Goal: Task Accomplishment & Management: Use online tool/utility

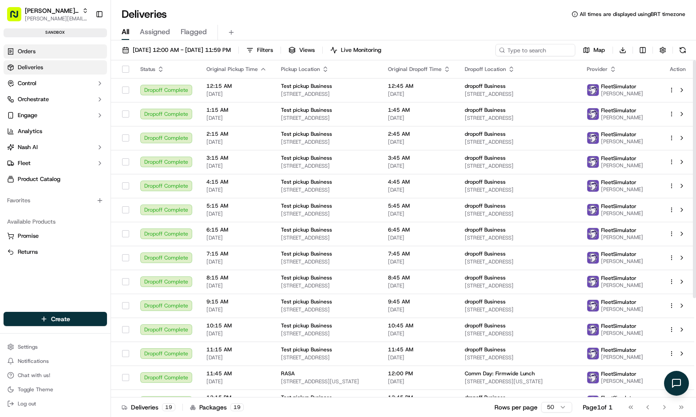
click at [59, 54] on link "Orders" at bounding box center [55, 51] width 103 height 14
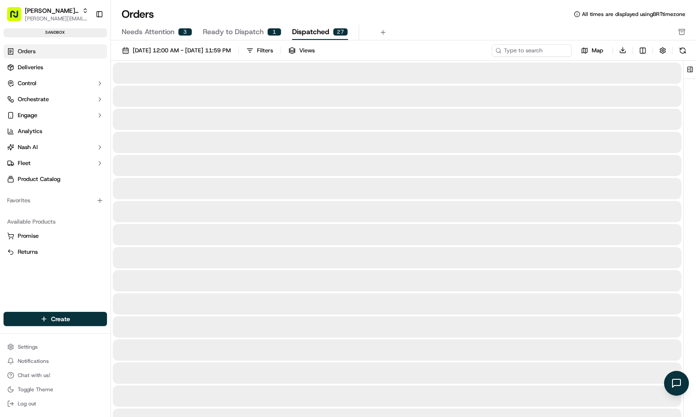
click at [296, 27] on span "Dispatched" at bounding box center [310, 32] width 37 height 11
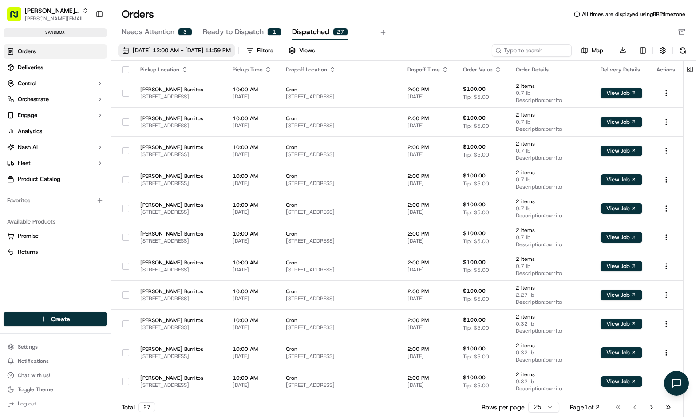
click at [143, 48] on span "[DATE] 12:00 AM - [DATE] 11:59 PM" at bounding box center [182, 51] width 98 height 8
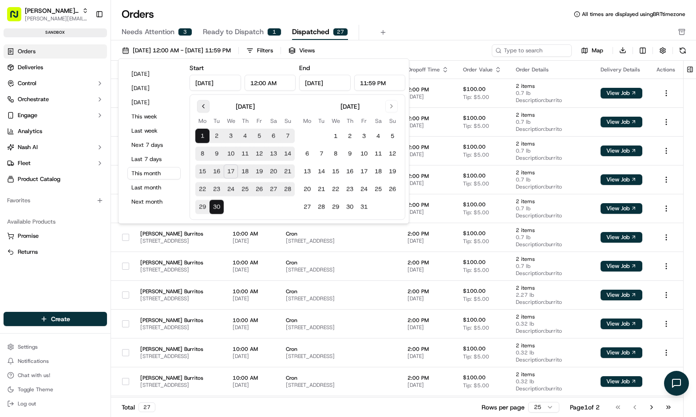
click at [205, 102] on button "Go to previous month" at bounding box center [203, 106] width 12 height 12
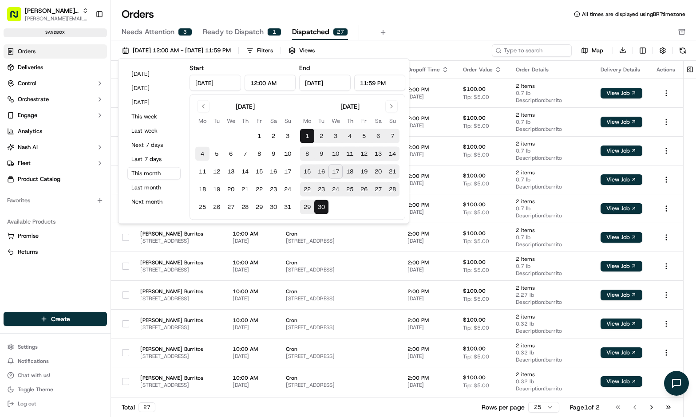
click at [205, 147] on button "4" at bounding box center [202, 154] width 14 height 14
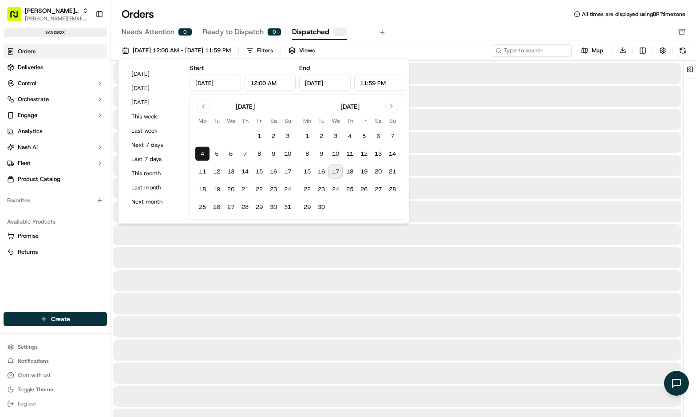
type input "[DATE]"
click at [322, 198] on tbody "1 2 3 4 5 6 7 8 9 10 11 12 13 14 15 16 17 18 19 20 21 22 23 24 25 26 27 28 29 30" at bounding box center [349, 170] width 99 height 89
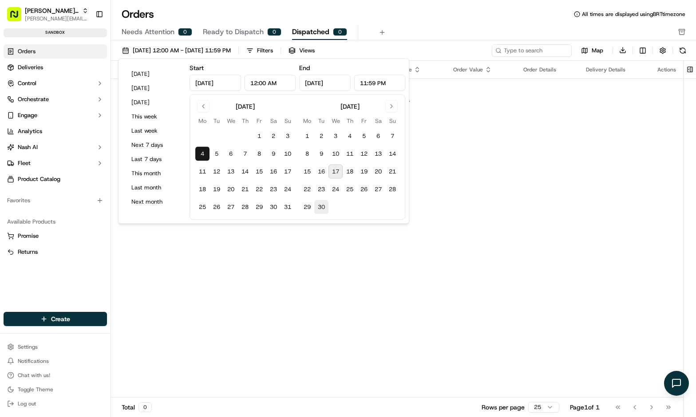
click at [318, 208] on button "30" at bounding box center [321, 207] width 14 height 14
type input "[DATE]"
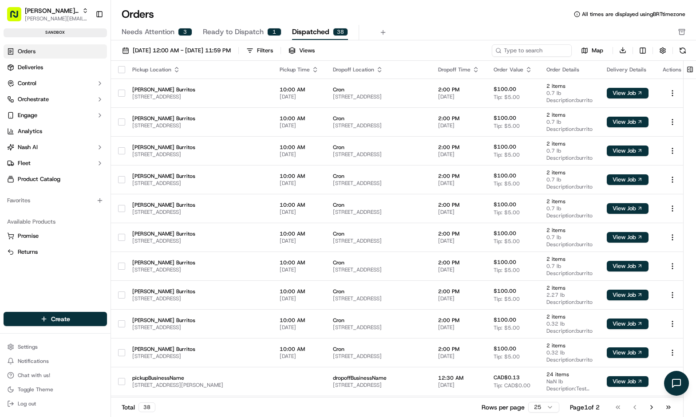
click at [409, 39] on div "Needs Attention 3 Ready to Dispatch 1 Dispatched 38" at bounding box center [403, 33] width 585 height 16
click at [273, 48] on div "Filters" at bounding box center [265, 51] width 16 height 8
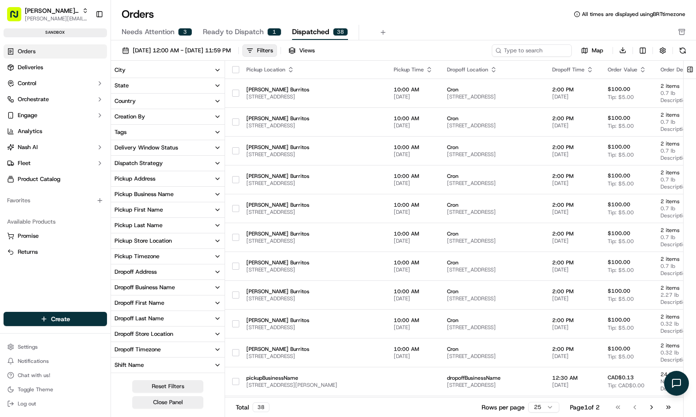
click at [132, 134] on button "Tags" at bounding box center [168, 132] width 114 height 15
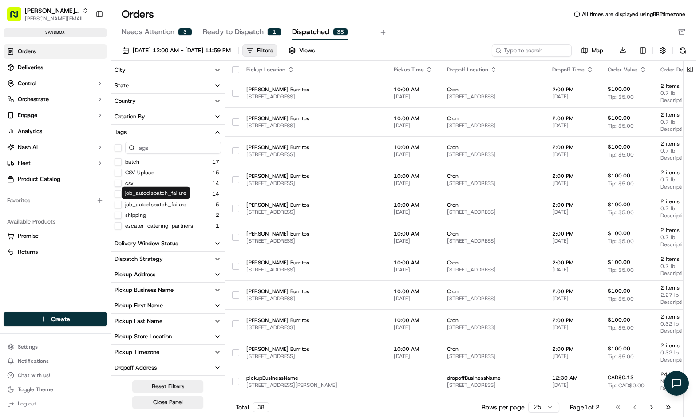
click at [121, 216] on button "shipping" at bounding box center [117, 215] width 7 height 7
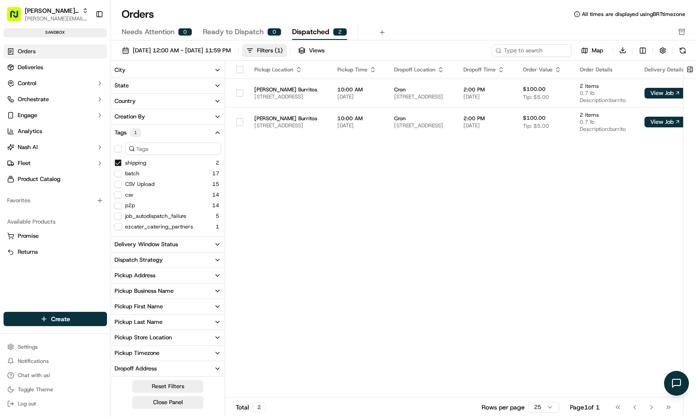
click at [340, 186] on div "Pickup Location Pickup Time Dropoff Location Dropoff Time Order Value Order Det…" at bounding box center [478, 229] width 506 height 337
click at [290, 115] on span "[PERSON_NAME] Burritos" at bounding box center [288, 118] width 69 height 7
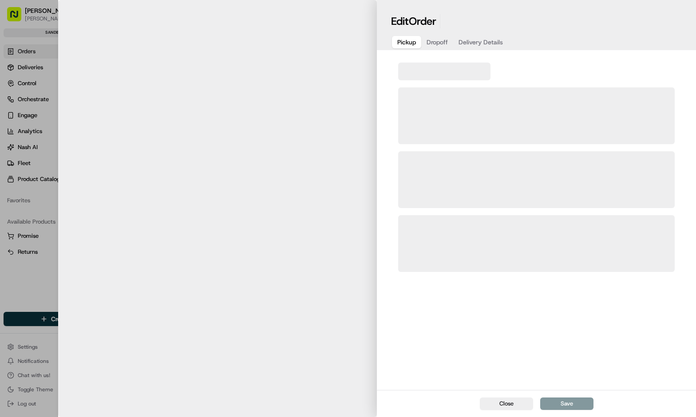
click at [43, 187] on div at bounding box center [348, 208] width 696 height 417
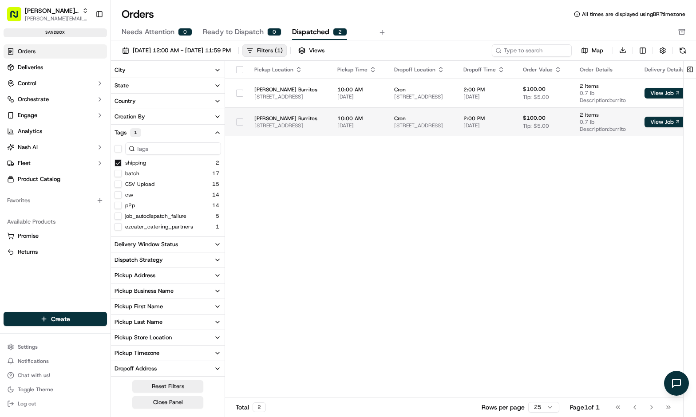
click at [247, 125] on td "[PERSON_NAME] Burritos [STREET_ADDRESS]" at bounding box center [288, 121] width 83 height 29
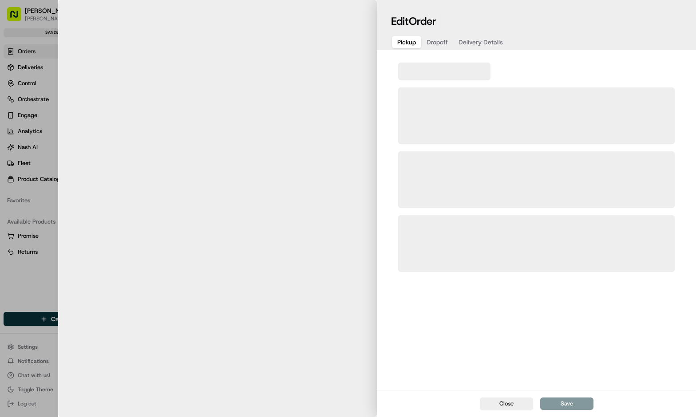
click at [44, 278] on div at bounding box center [348, 208] width 696 height 417
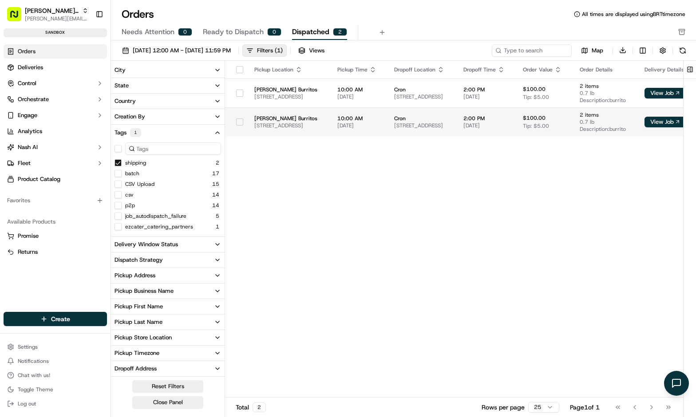
click at [237, 121] on button "button" at bounding box center [239, 121] width 7 height 7
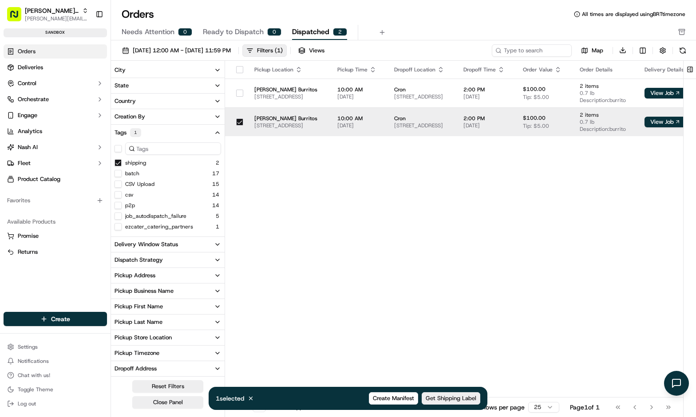
click at [442, 394] on button "Get Shipping Label" at bounding box center [451, 398] width 59 height 12
click at [299, 242] on div "Pickup Location Pickup Time Dropoff Location Dropoff Time Order Value Order Det…" at bounding box center [478, 229] width 506 height 337
click at [356, 224] on div "Pickup Location Pickup Time Dropoff Location Dropoff Time Order Value Order Det…" at bounding box center [478, 229] width 506 height 337
click at [294, 218] on div "Pickup Location Pickup Time Dropoff Location Dropoff Time Order Value Order Det…" at bounding box center [478, 229] width 506 height 337
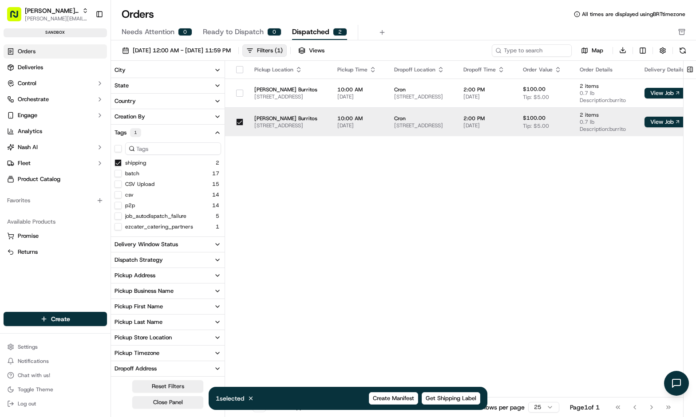
click at [294, 218] on div "Pickup Location Pickup Time Dropoff Location Dropoff Time Order Value Order Det…" at bounding box center [478, 229] width 506 height 337
click at [55, 70] on link "Deliveries" at bounding box center [55, 67] width 103 height 14
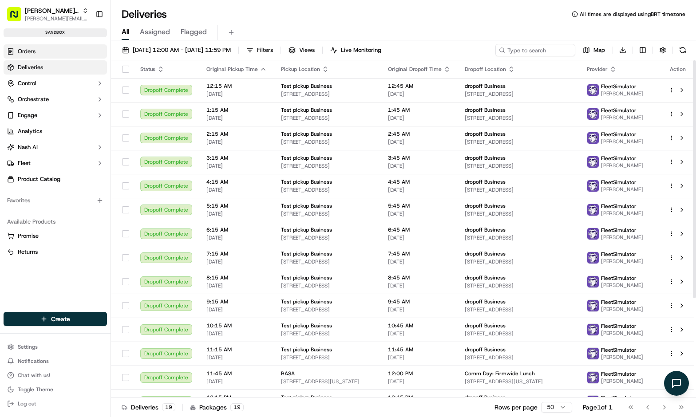
click at [58, 49] on link "Orders" at bounding box center [55, 51] width 103 height 14
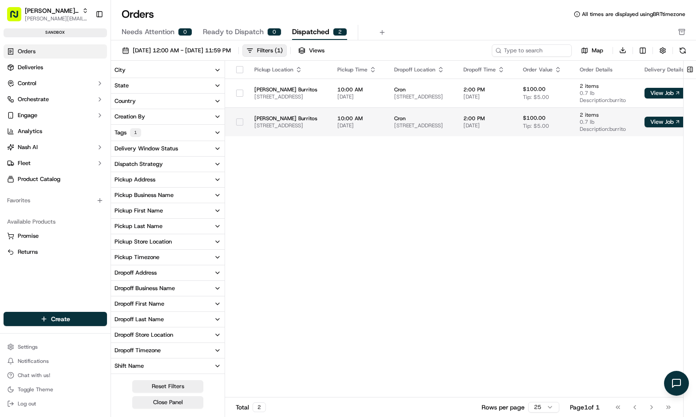
click at [247, 130] on td "[PERSON_NAME] Burritos [STREET_ADDRESS]" at bounding box center [288, 121] width 83 height 29
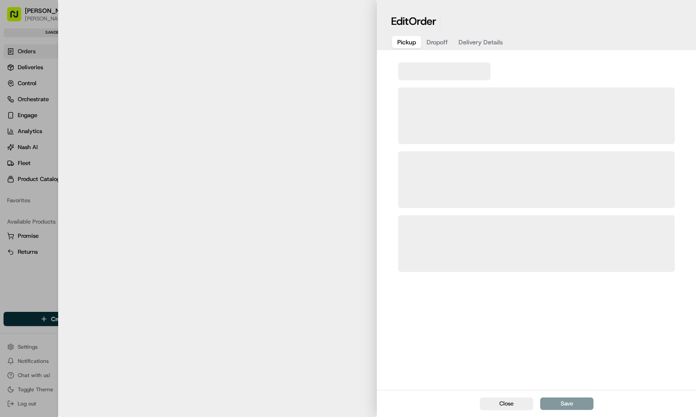
click at [239, 120] on div at bounding box center [217, 208] width 319 height 417
click at [67, 118] on div at bounding box center [217, 208] width 319 height 417
click at [20, 119] on div at bounding box center [348, 208] width 696 height 417
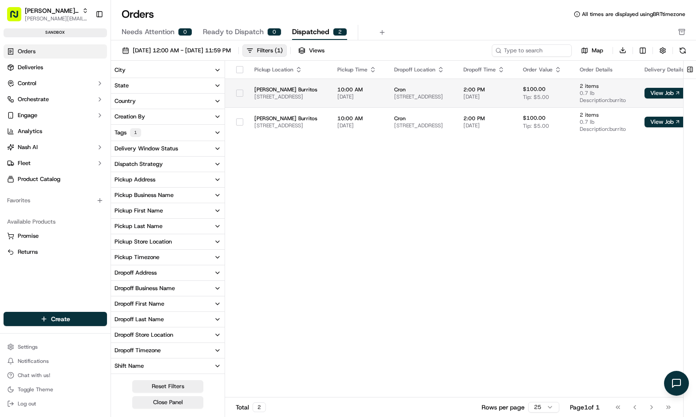
click at [236, 95] on button "button" at bounding box center [239, 93] width 7 height 7
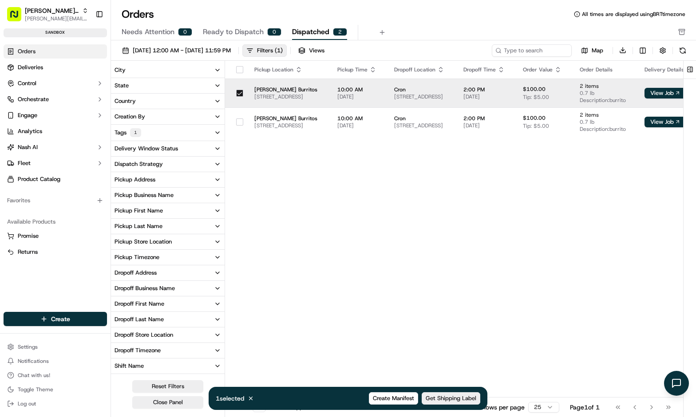
click at [444, 398] on span "Get Shipping Label" at bounding box center [451, 398] width 51 height 8
click at [370, 280] on div "Pickup Location Pickup Time Dropoff Location Dropoff Time Order Value Order Det…" at bounding box center [478, 229] width 506 height 337
click at [341, 248] on div "Pickup Location Pickup Time Dropoff Location Dropoff Time Order Value Order Det…" at bounding box center [478, 229] width 506 height 337
click at [339, 248] on div "Pickup Location Pickup Time Dropoff Location Dropoff Time Order Value Order Det…" at bounding box center [478, 229] width 506 height 337
click at [427, 272] on div "Pickup Location Pickup Time Dropoff Location Dropoff Time Order Value Order Det…" at bounding box center [478, 229] width 506 height 337
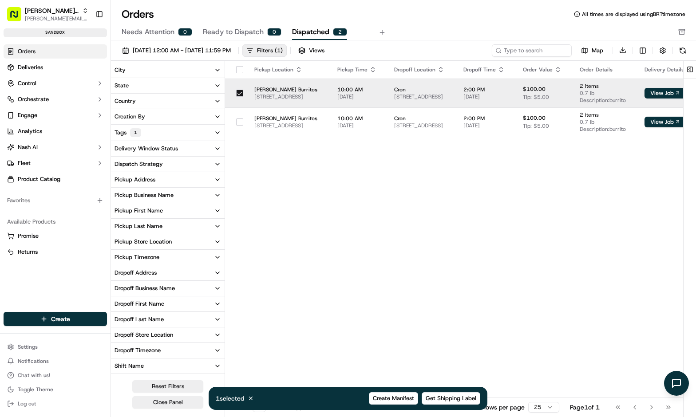
click at [541, 253] on div "Pickup Location Pickup Time Dropoff Location Dropoff Time Order Value Order Det…" at bounding box center [478, 229] width 506 height 337
click at [532, 276] on div "Pickup Location Pickup Time Dropoff Location Dropoff Time Order Value Order Det…" at bounding box center [478, 229] width 506 height 337
click at [331, 148] on div "Pickup Location Pickup Time Dropoff Location Dropoff Time Order Value Order Det…" at bounding box center [478, 229] width 506 height 337
click at [236, 95] on button "button" at bounding box center [239, 93] width 7 height 7
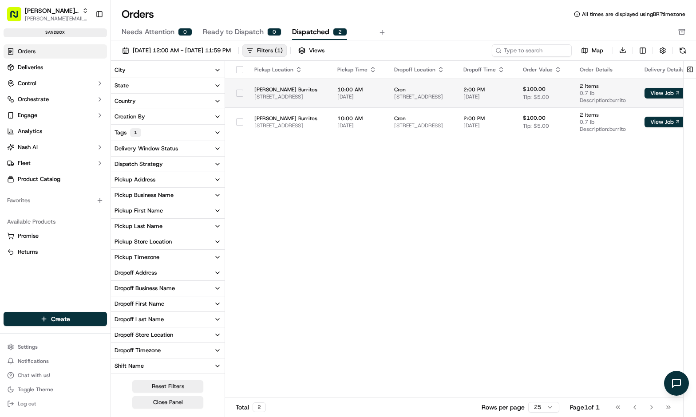
click at [236, 94] on button "button" at bounding box center [239, 93] width 7 height 7
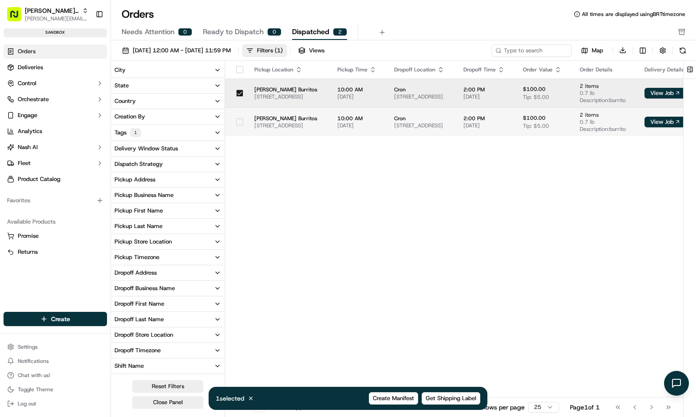
click at [234, 130] on td at bounding box center [236, 121] width 22 height 29
click at [236, 121] on body "[PERSON_NAME] Org [PERSON_NAME][EMAIL_ADDRESS][DOMAIN_NAME] Toggle Sidebar sand…" at bounding box center [348, 208] width 696 height 417
click at [237, 120] on button "button" at bounding box center [239, 121] width 7 height 7
click at [237, 121] on button "button" at bounding box center [239, 121] width 7 height 7
click at [236, 94] on button "button" at bounding box center [239, 93] width 7 height 7
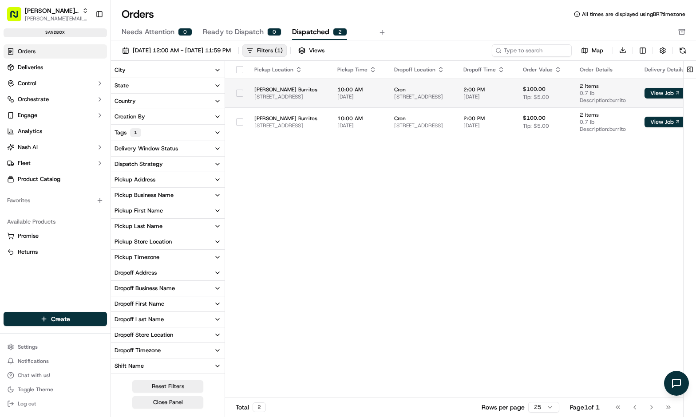
click at [269, 84] on td "[PERSON_NAME] Burritos [STREET_ADDRESS]" at bounding box center [288, 93] width 83 height 29
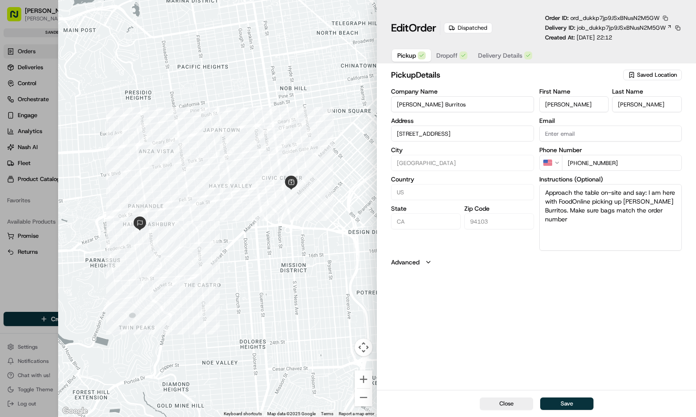
click at [664, 18] on button "button" at bounding box center [665, 18] width 8 height 8
click at [643, 16] on span "ord_dukkp7jp9JSxBNusN2M5GW" at bounding box center [614, 18] width 89 height 8
click at [631, 28] on span "job_dukkp7jp9JSxBNusN2M5GW" at bounding box center [621, 28] width 89 height 8
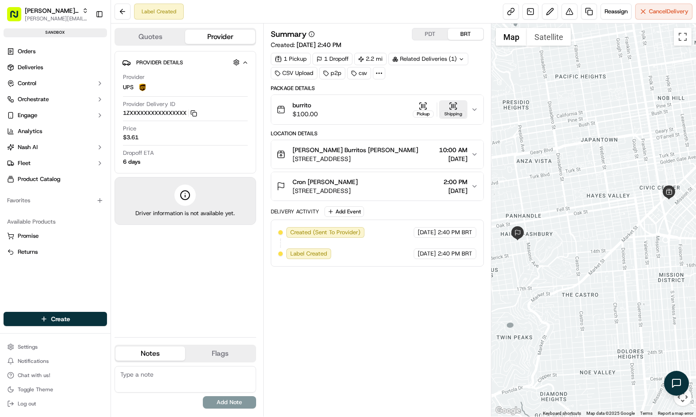
click at [448, 104] on button "Shipping" at bounding box center [453, 109] width 28 height 19
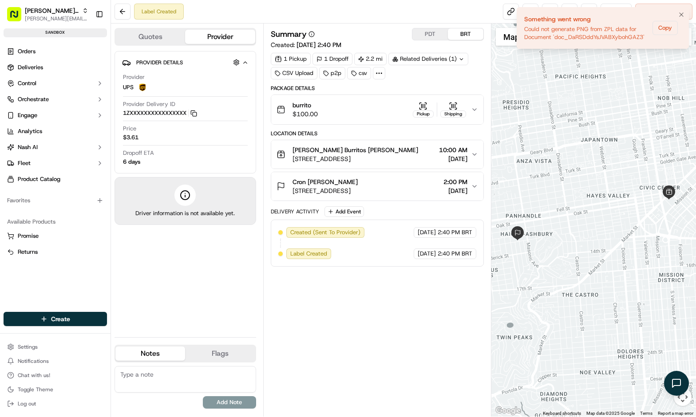
click at [528, 28] on div "Could not generate PNG from ZPL data for Document 'doc_DaRSDddYsJVABXybohGAZ3'" at bounding box center [586, 33] width 125 height 16
drag, startPoint x: 525, startPoint y: 29, endPoint x: 532, endPoint y: 33, distance: 8.4
click at [532, 33] on div "Could not generate PNG from ZPL data for Document 'doc_DaRSDddYsJVABXybohGAZ3'" at bounding box center [594, 33] width 125 height 16
click at [427, 126] on div "Package Details burrito $100.00 Pickup Shipping Location Details [PERSON_NAME] …" at bounding box center [377, 176] width 213 height 182
click at [368, 130] on div "Package Details burrito $100.00 Pickup Shipping Location Details [PERSON_NAME] …" at bounding box center [377, 176] width 213 height 182
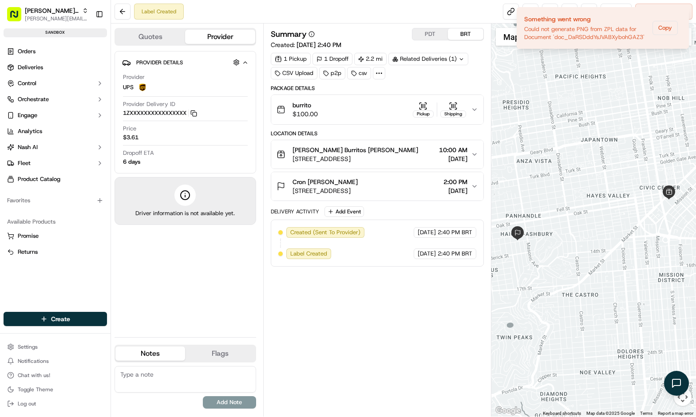
click at [187, 78] on div "Provider UPS" at bounding box center [185, 83] width 125 height 20
click at [181, 86] on div "Provider UPS" at bounding box center [185, 83] width 125 height 20
click at [51, 346] on html "[PERSON_NAME] Org [PERSON_NAME][EMAIL_ADDRESS][DOMAIN_NAME] Toggle Sidebar sand…" at bounding box center [348, 208] width 696 height 417
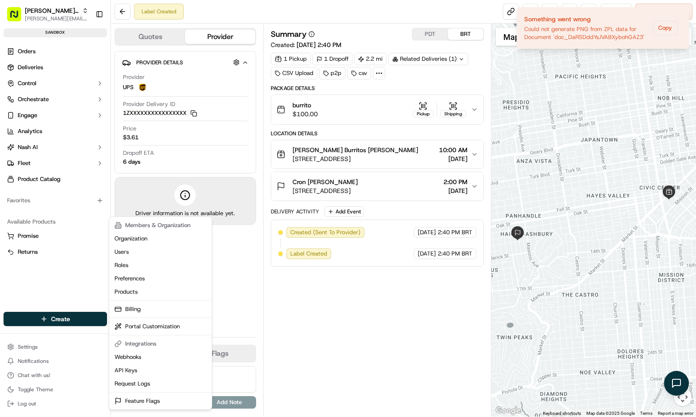
click at [61, 274] on html "[PERSON_NAME] Org [PERSON_NAME][EMAIL_ADDRESS][DOMAIN_NAME] Toggle Sidebar sand…" at bounding box center [348, 208] width 696 height 417
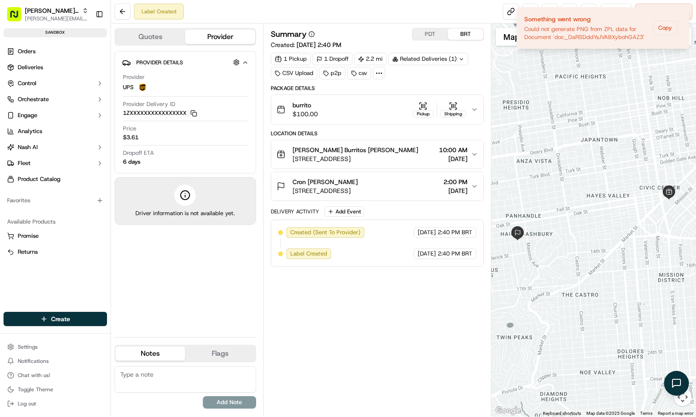
click at [23, 351] on html "[PERSON_NAME] Org [PERSON_NAME][EMAIL_ADDRESS][DOMAIN_NAME] Toggle Sidebar sand…" at bounding box center [348, 208] width 696 height 417
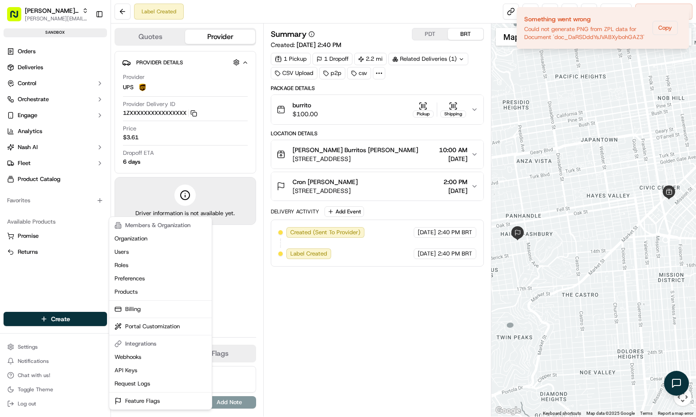
click at [68, 262] on html "[PERSON_NAME] Org [PERSON_NAME][EMAIL_ADDRESS][DOMAIN_NAME] Toggle Sidebar sand…" at bounding box center [348, 208] width 696 height 417
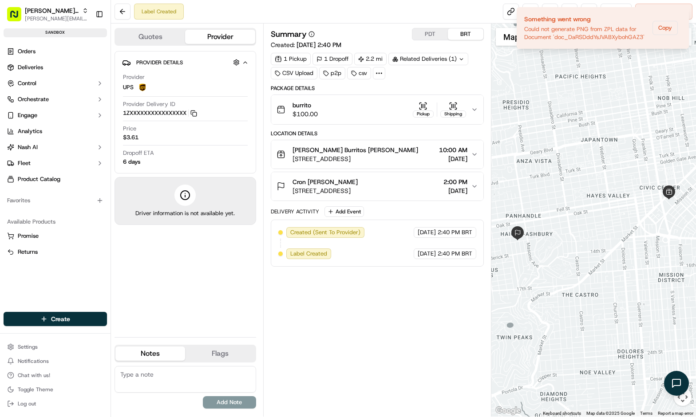
click at [341, 281] on div "Summary PDT BRT Created: [DATE] 2:40 PM 1 Pickup 1 Dropoff 2.2 mi Related Deliv…" at bounding box center [377, 220] width 213 height 384
click at [358, 270] on div "Summary PDT BRT Created: [DATE] 2:40 PM 1 Pickup 1 Dropoff 2.2 mi Related Deliv…" at bounding box center [377, 220] width 213 height 384
click at [162, 146] on div "Provider UPS Provider Delivery ID 1ZXXXXXXXXXXXXXXXX Copy 1ZXXXXXXXXXXXXXXXX Pr…" at bounding box center [185, 120] width 126 height 100
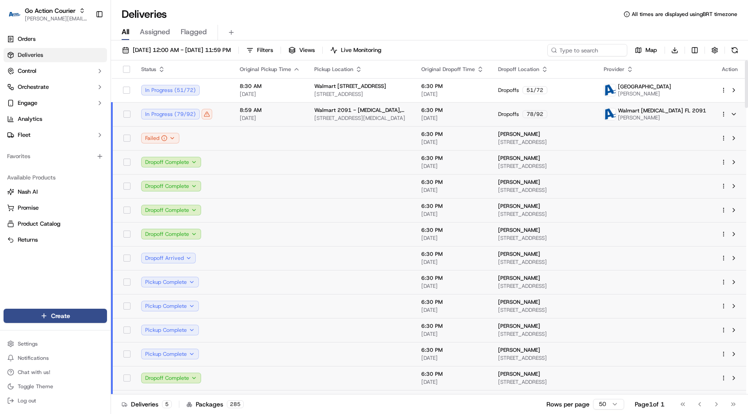
click at [724, 116] on html "Go Action Courier [PERSON_NAME][EMAIL_ADDRESS][DOMAIN_NAME] Toggle Sidebar Orde…" at bounding box center [374, 207] width 748 height 414
click at [702, 139] on div "Delivery Details ⌘+⏎" at bounding box center [699, 141] width 97 height 15
